Goal: Transaction & Acquisition: Purchase product/service

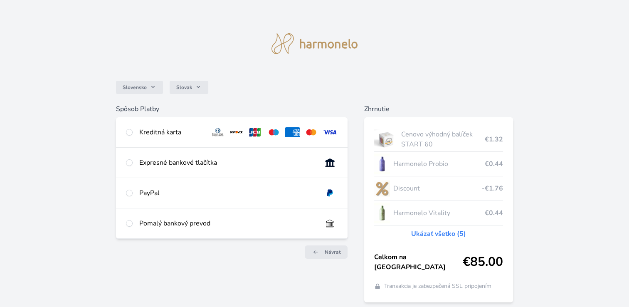
click at [133, 134] on div "Kreditná karta" at bounding box center [232, 132] width 232 height 30
radio input "true"
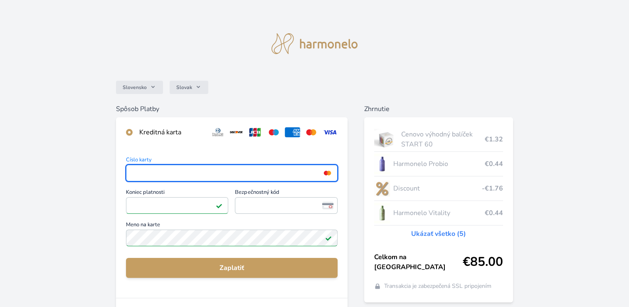
click at [82, 198] on div "Slovensko Slovak Spôsob Platby Kreditná karta Číslo karty <p>Your browser does …" at bounding box center [314, 216] width 629 height 432
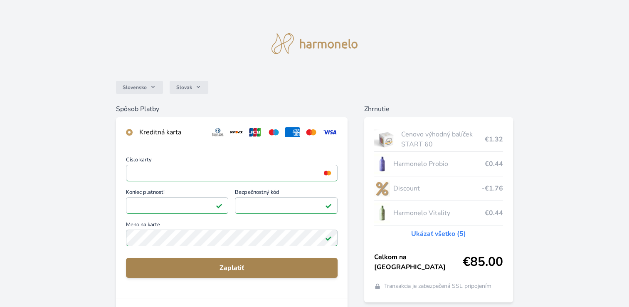
click at [230, 266] on span "Zaplatiť" at bounding box center [232, 268] width 198 height 10
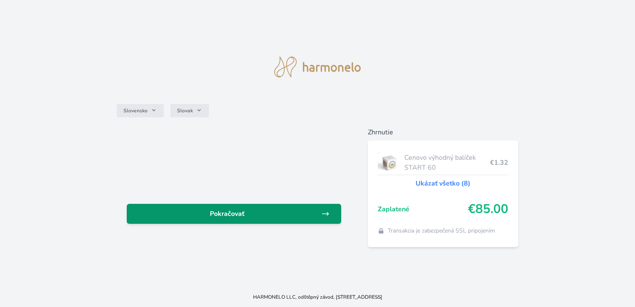
click at [286, 219] on span "Pokračovať" at bounding box center [227, 214] width 188 height 10
